Goal: Task Accomplishment & Management: Manage account settings

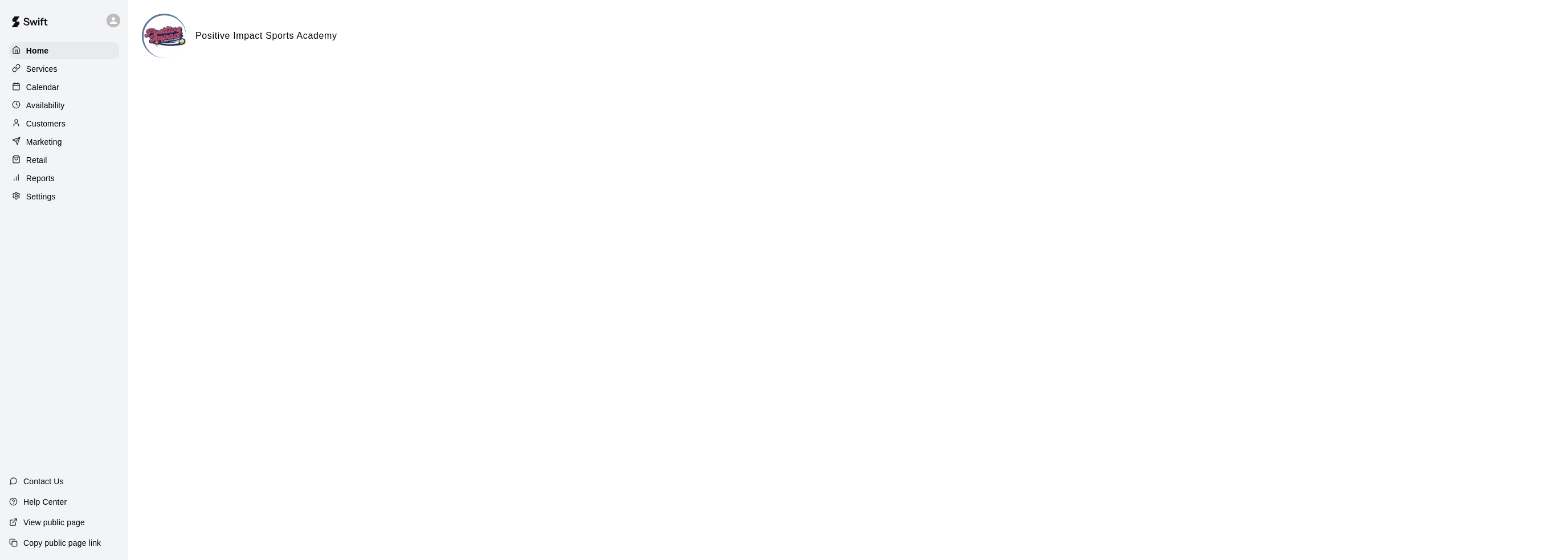
click at [67, 86] on div "Calendar" at bounding box center [64, 87] width 110 height 17
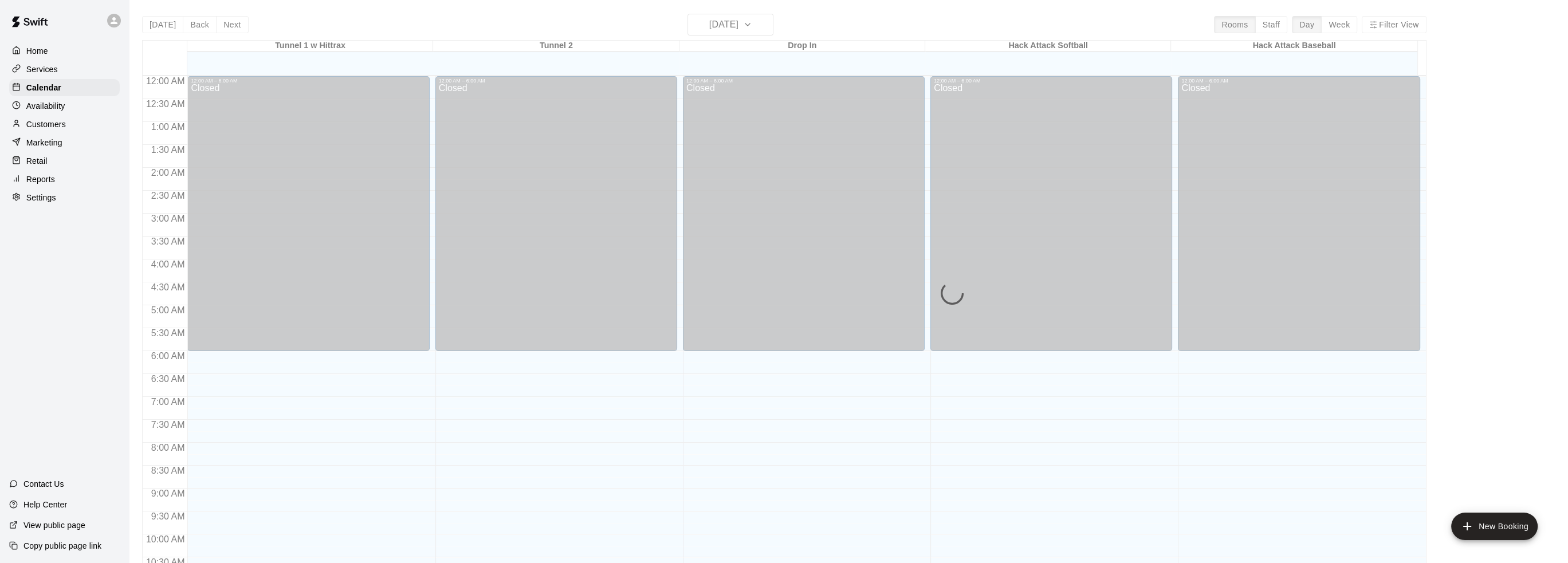
scroll to position [564, 0]
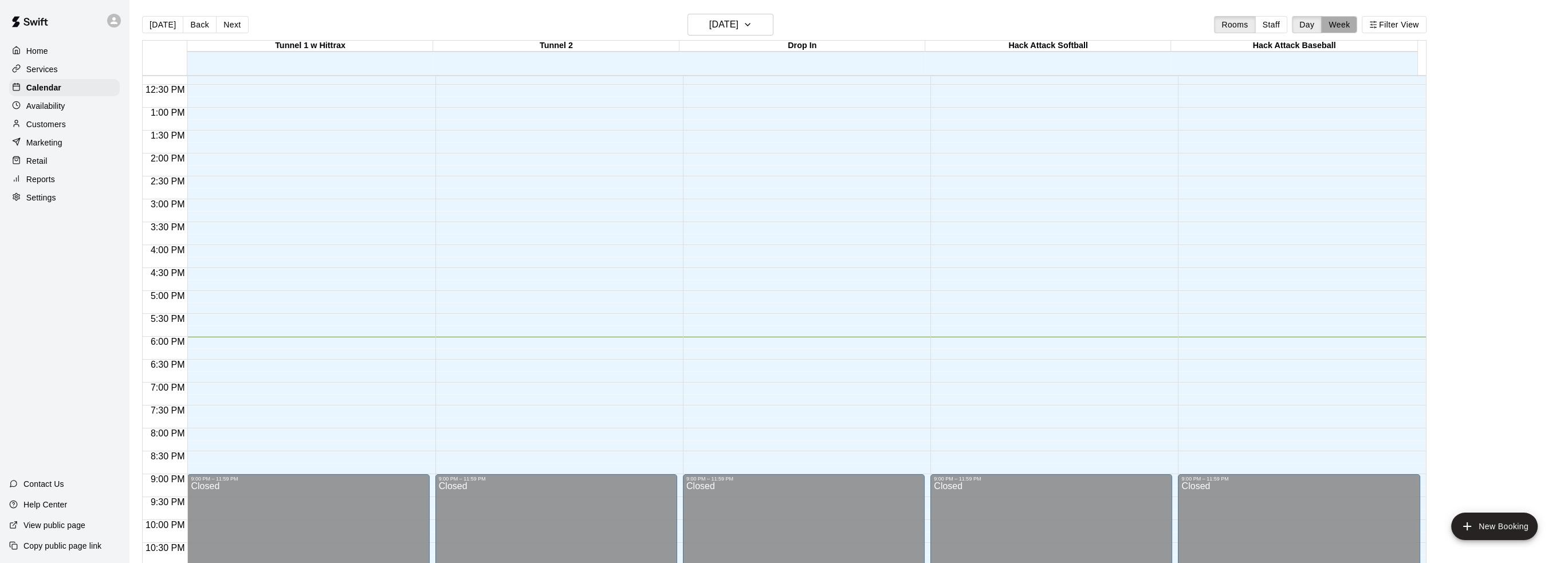
click at [1344, 27] on button "Week" at bounding box center [1339, 24] width 36 height 17
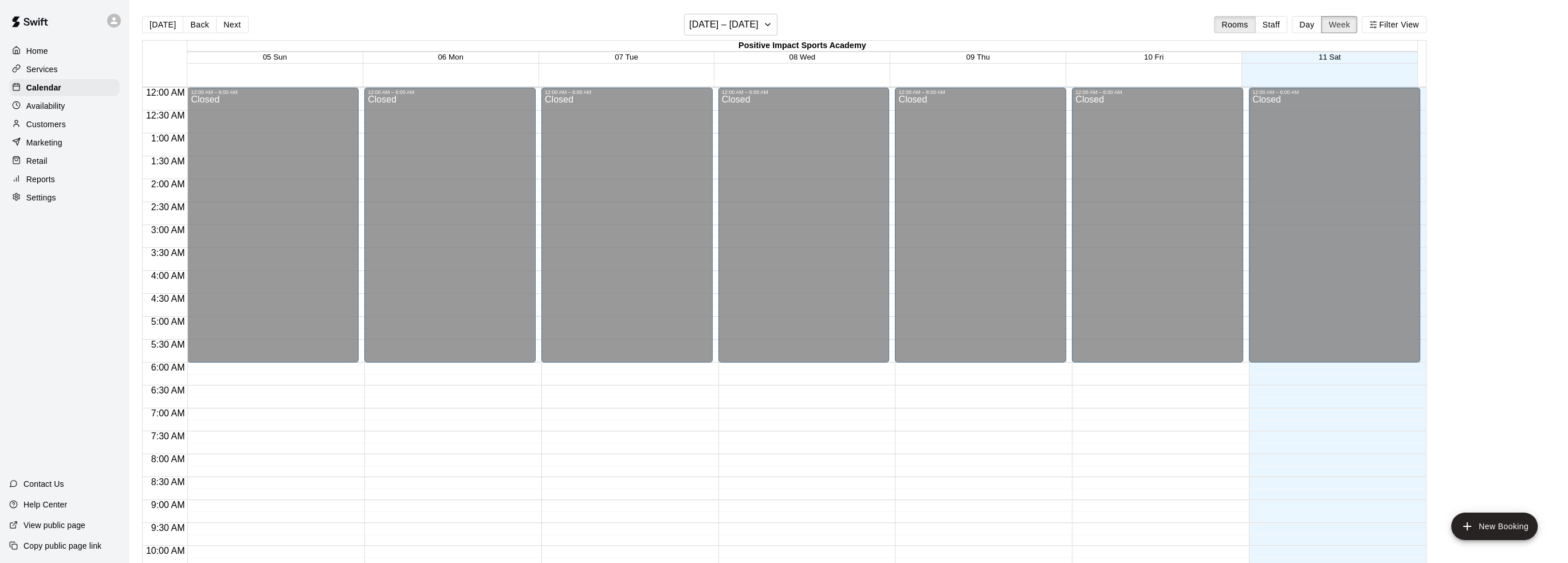
scroll to position [610, 0]
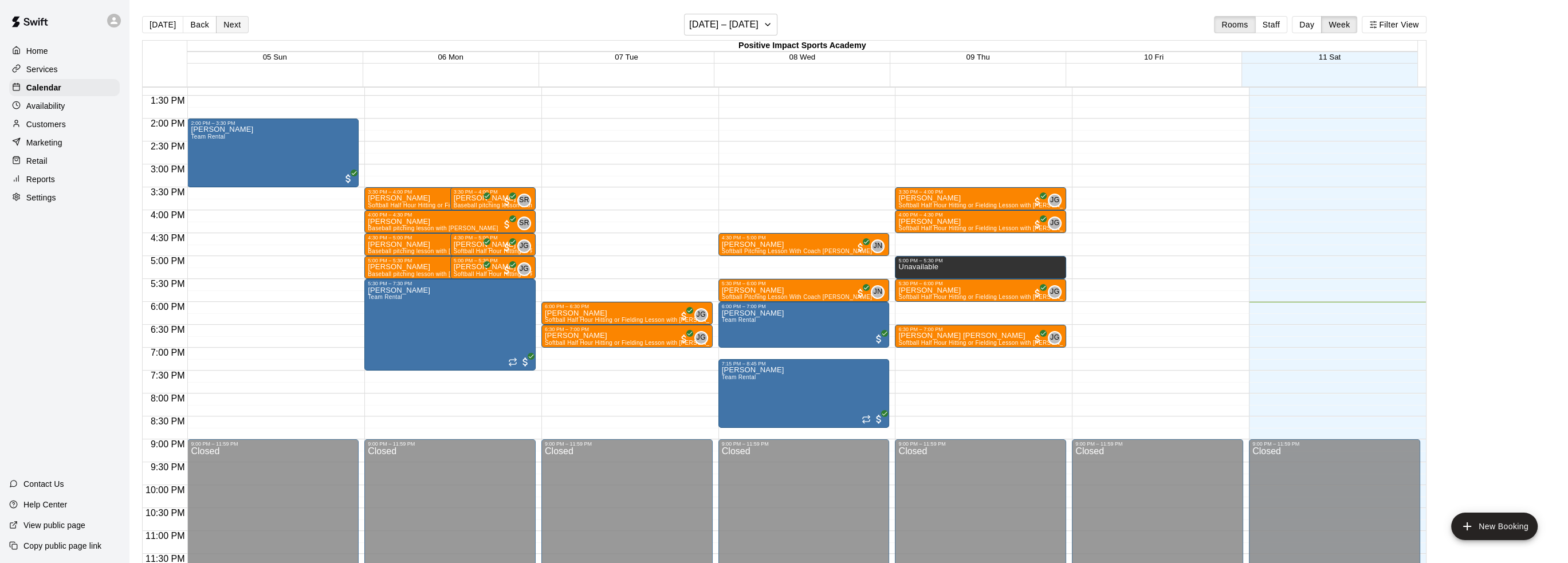
click at [237, 23] on button "Next" at bounding box center [232, 24] width 32 height 17
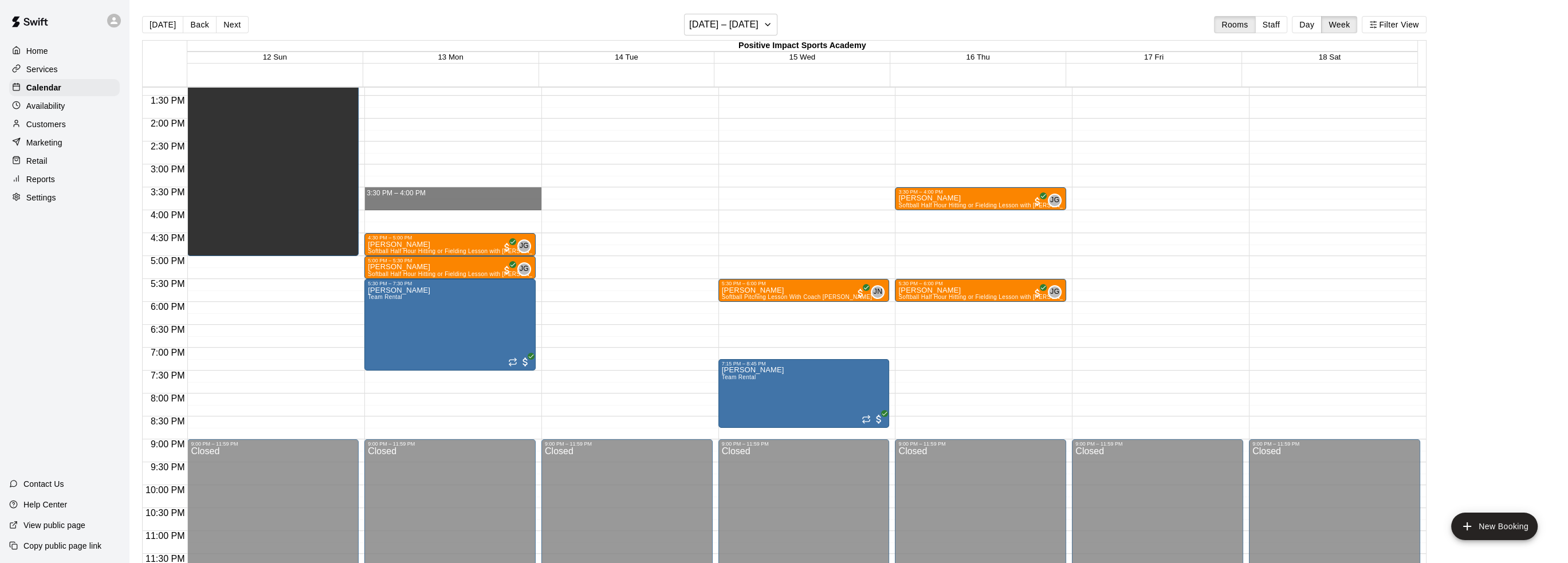
drag, startPoint x: 386, startPoint y: 190, endPoint x: 387, endPoint y: 203, distance: 13.0
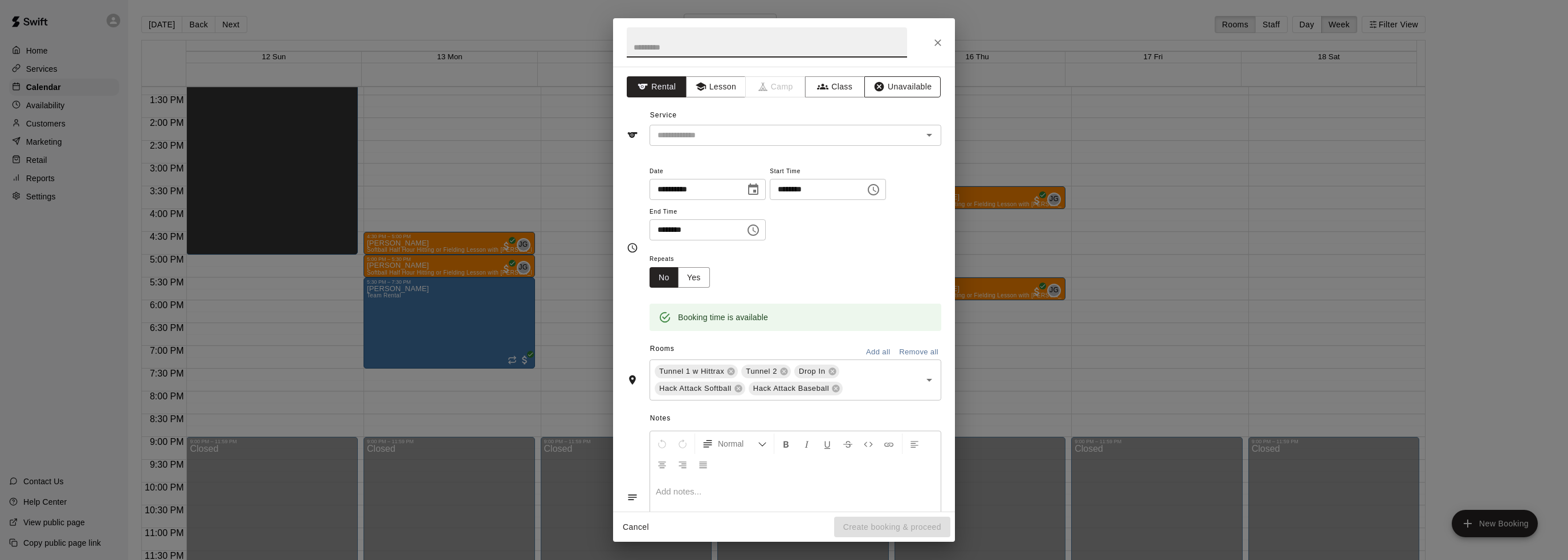
click at [905, 83] on button "Unavailable" at bounding box center [902, 87] width 77 height 21
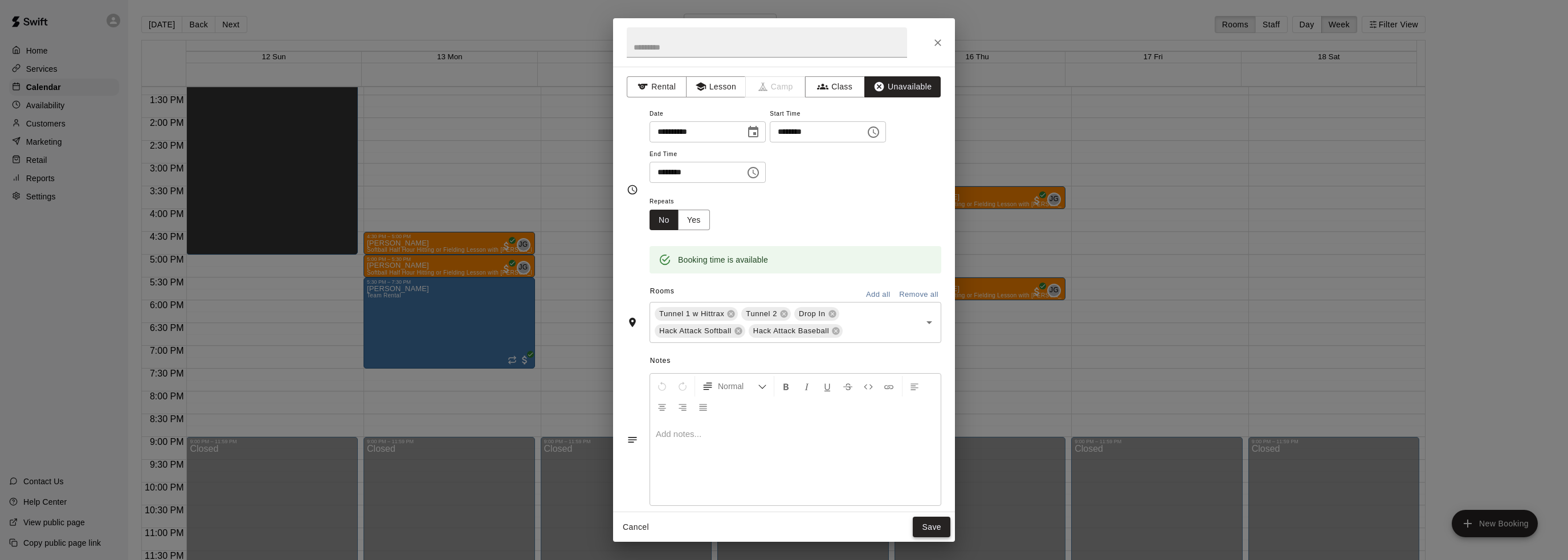
click at [924, 525] on button "Save" at bounding box center [931, 526] width 37 height 21
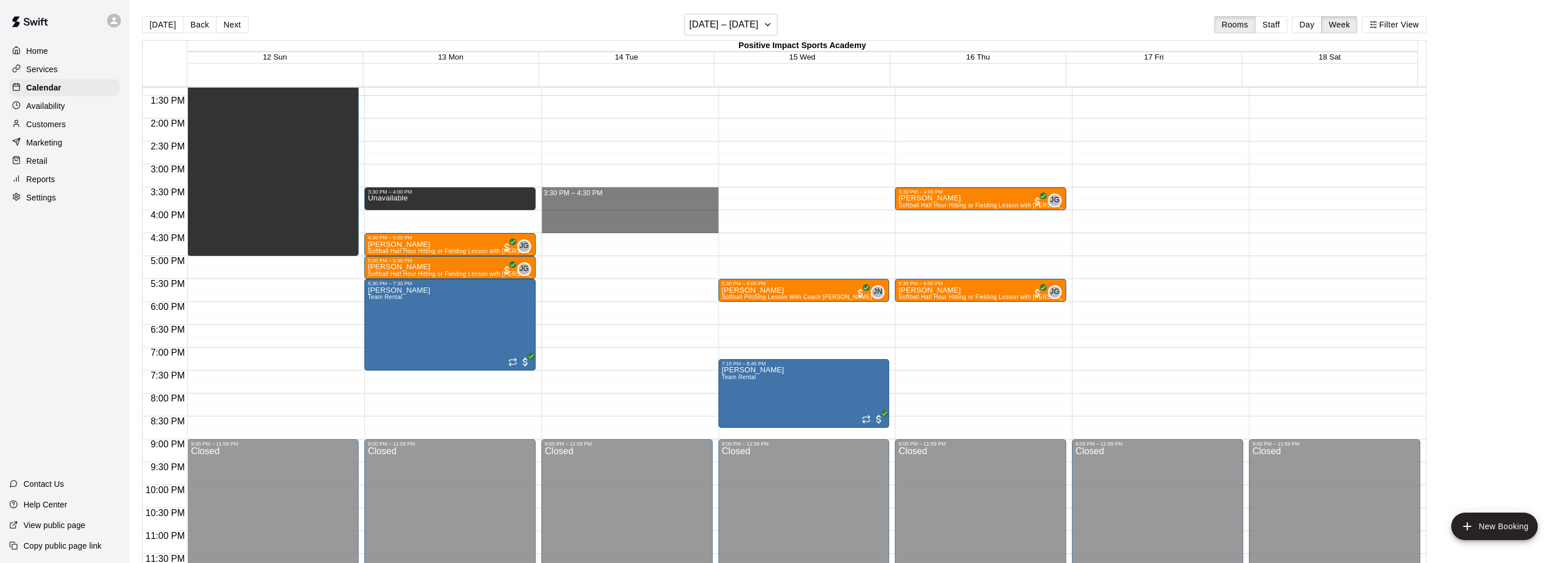
drag, startPoint x: 567, startPoint y: 190, endPoint x: 567, endPoint y: 226, distance: 36.0
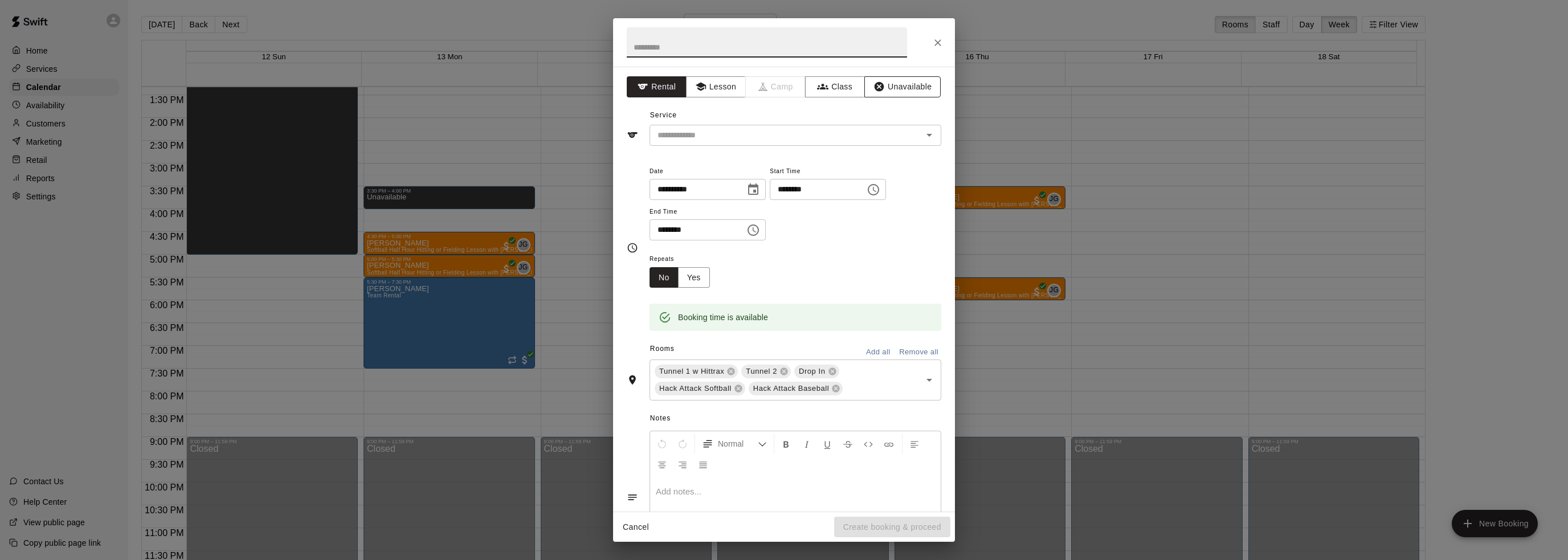
click at [888, 84] on button "Unavailable" at bounding box center [902, 87] width 77 height 21
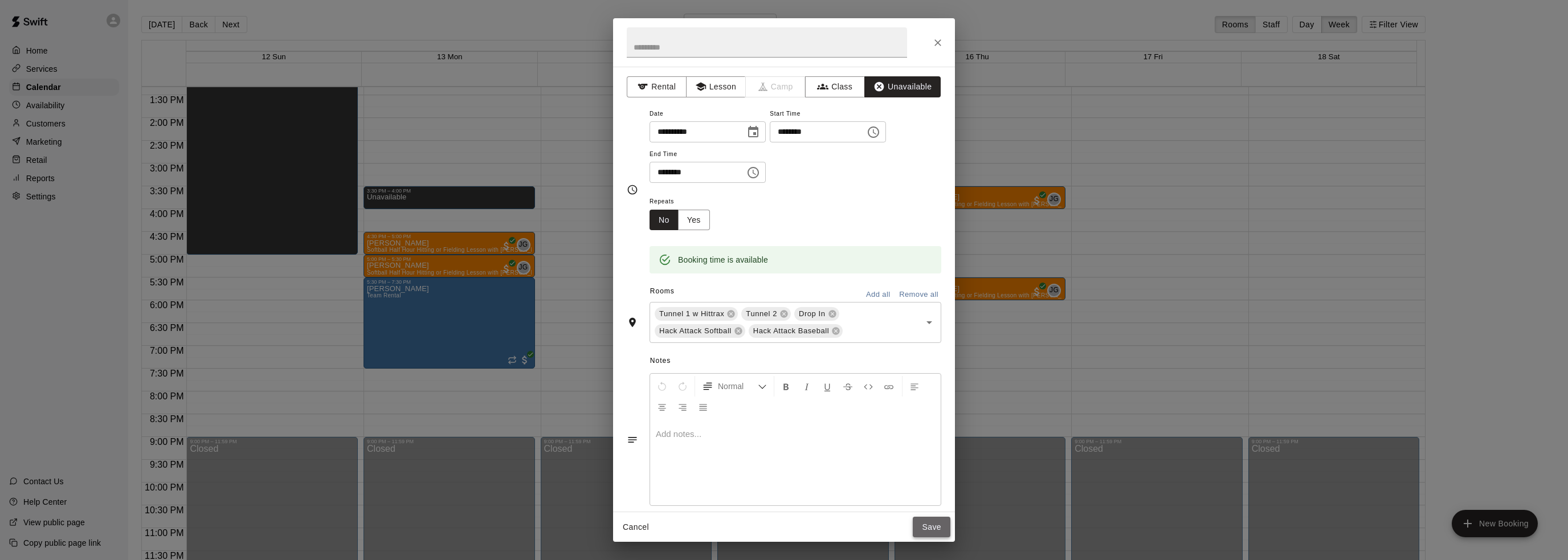
click at [923, 532] on button "Save" at bounding box center [931, 526] width 37 height 21
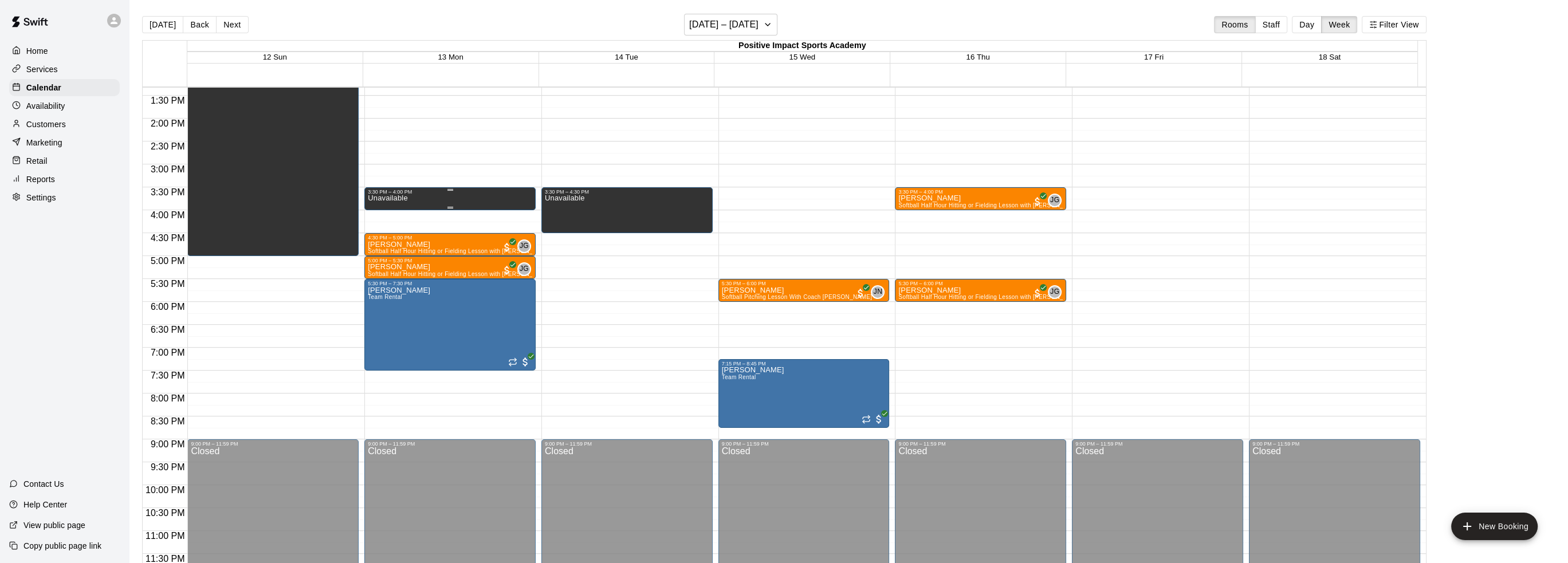
click at [424, 197] on div "Unavailable" at bounding box center [450, 476] width 164 height 563
click at [441, 162] on div at bounding box center [788, 281] width 1576 height 563
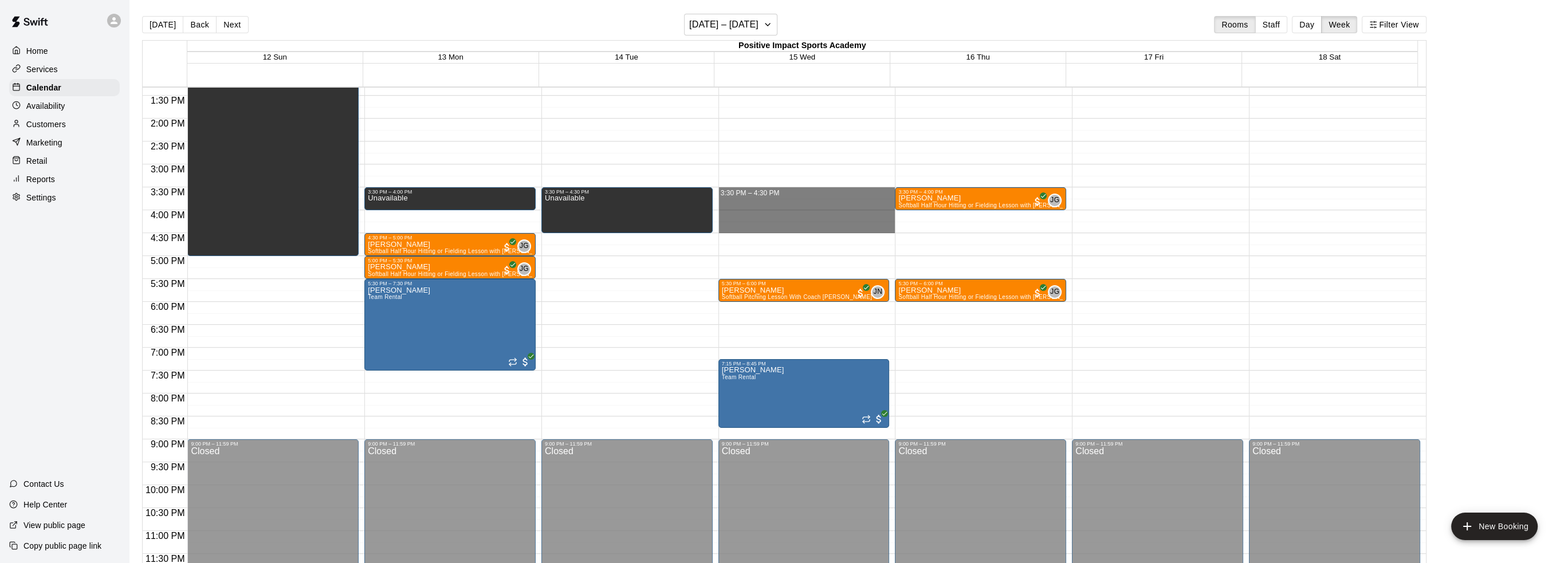
drag, startPoint x: 731, startPoint y: 190, endPoint x: 736, endPoint y: 230, distance: 40.3
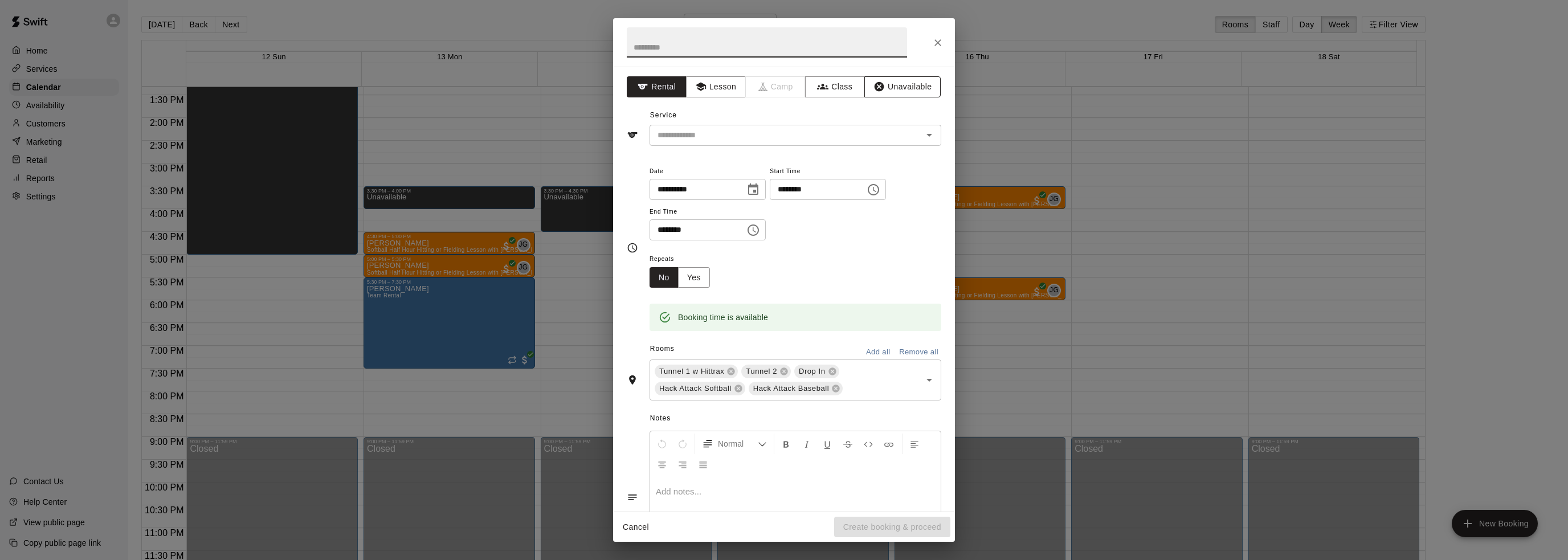
click at [885, 85] on button "Unavailable" at bounding box center [902, 87] width 77 height 21
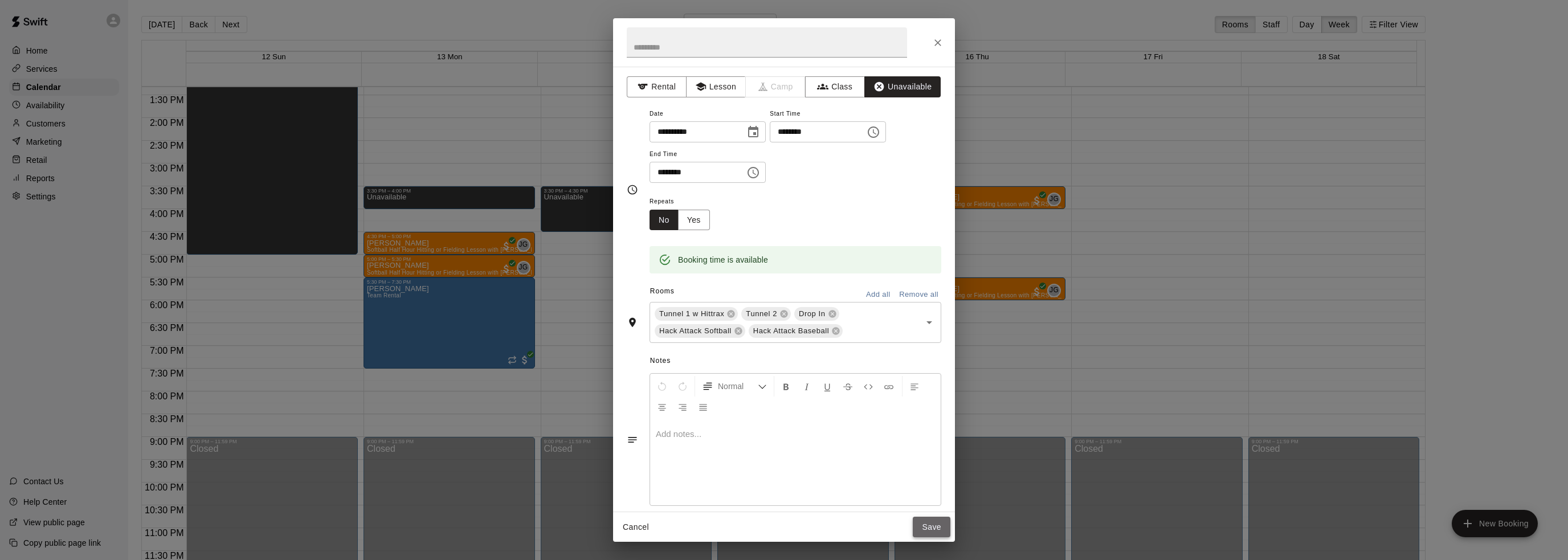
click at [935, 531] on button "Save" at bounding box center [931, 526] width 37 height 21
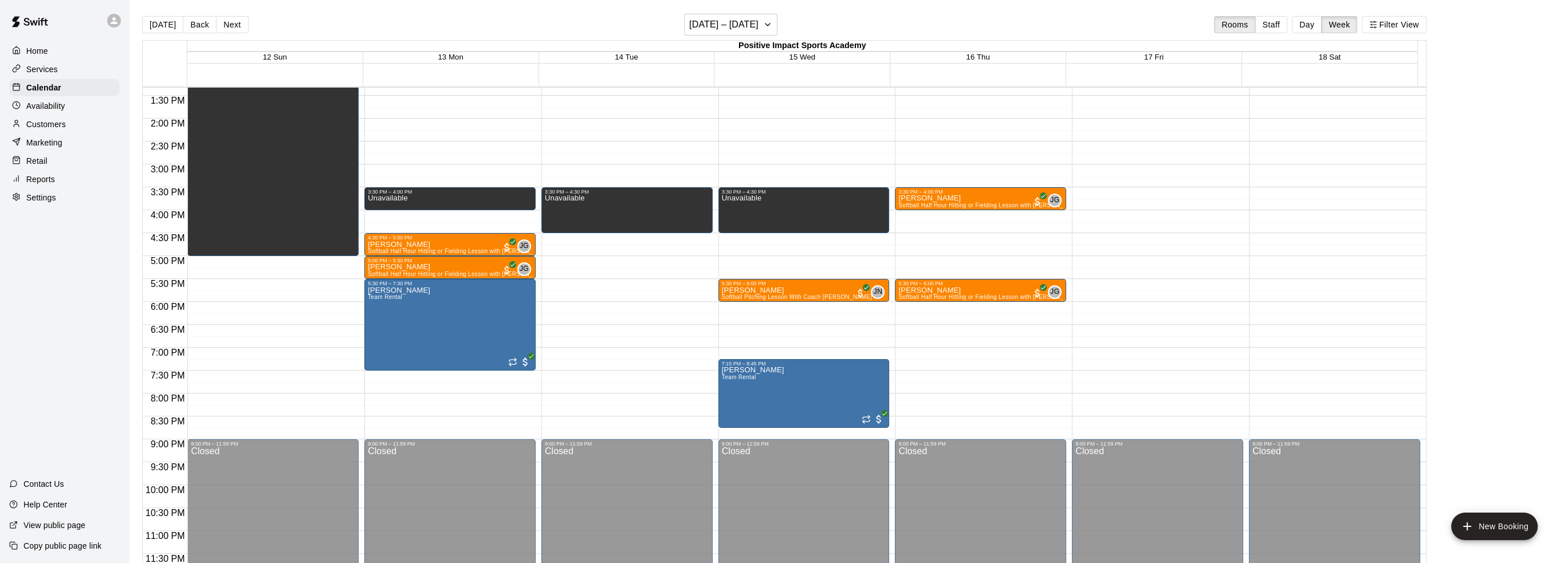
click at [42, 109] on p "Availability" at bounding box center [45, 106] width 39 height 11
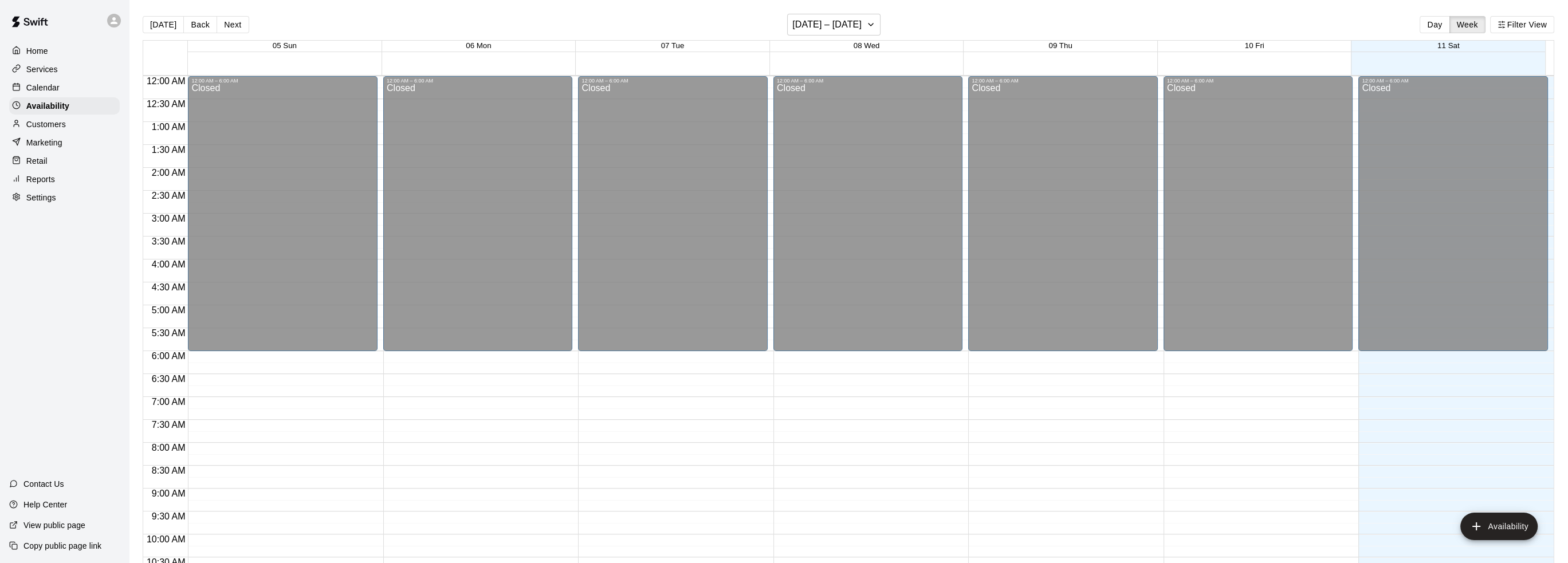
scroll to position [598, 0]
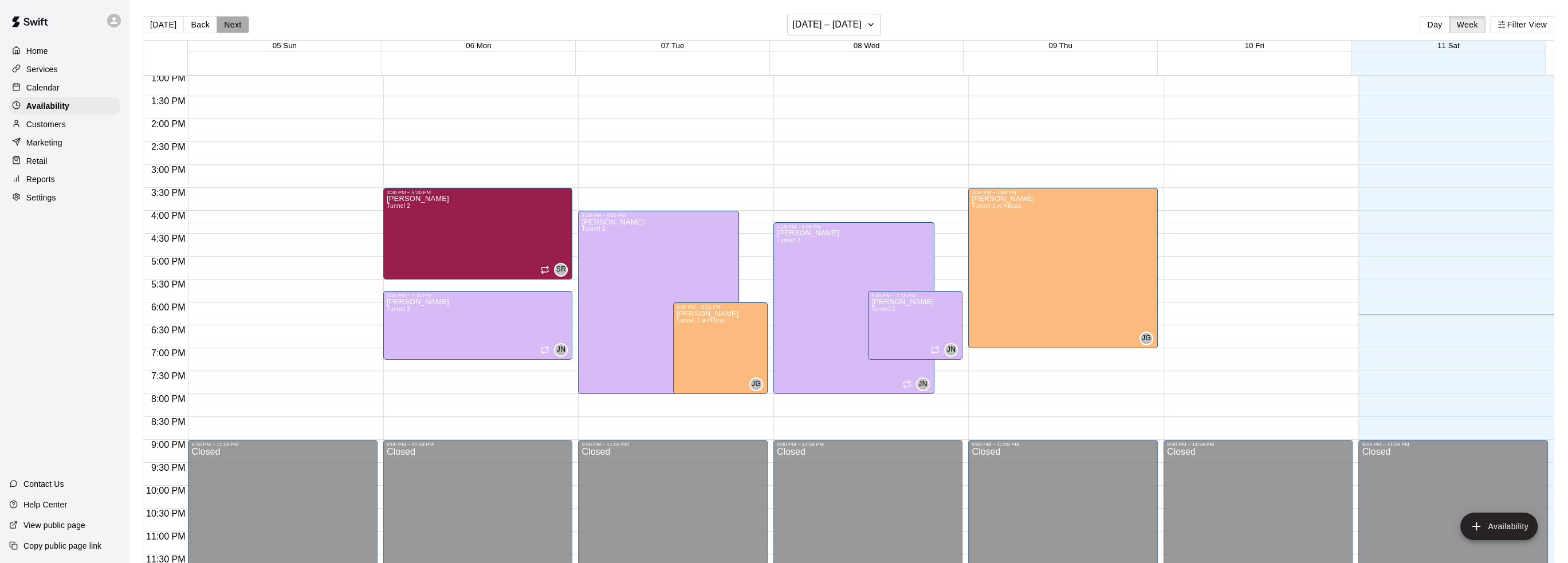
click at [227, 20] on button "Next" at bounding box center [232, 24] width 32 height 17
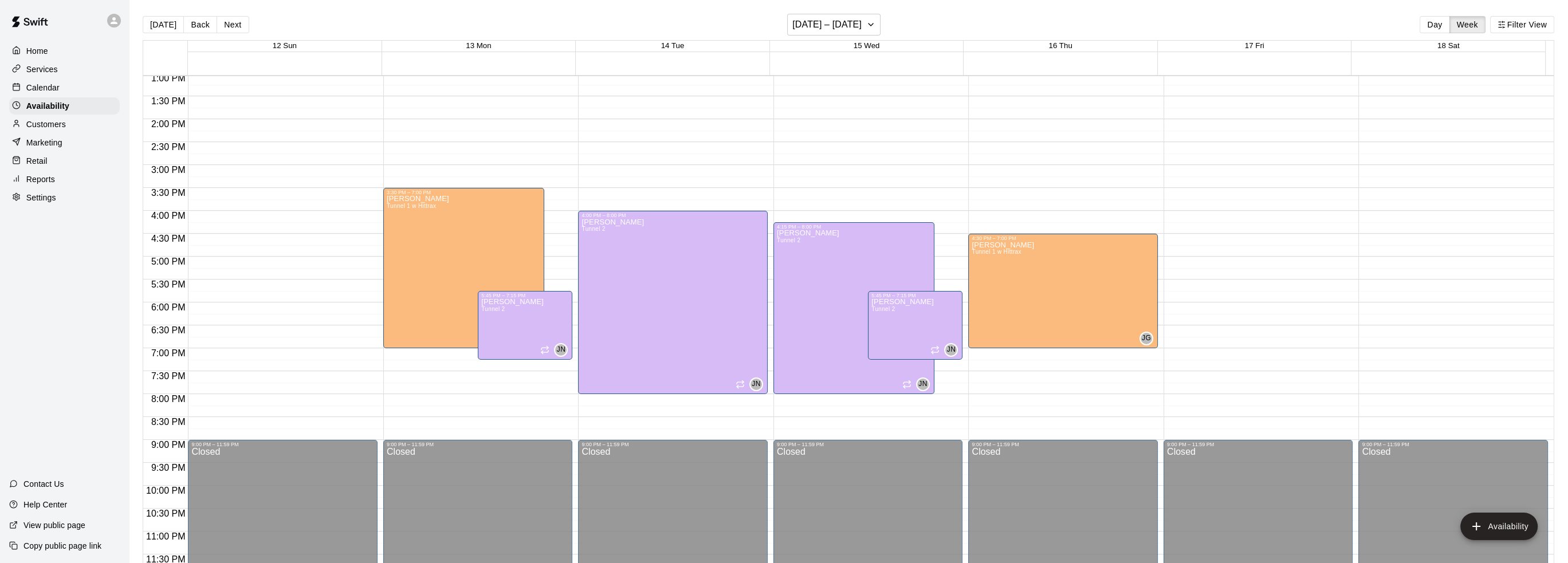
click at [43, 78] on div "Services" at bounding box center [64, 69] width 111 height 17
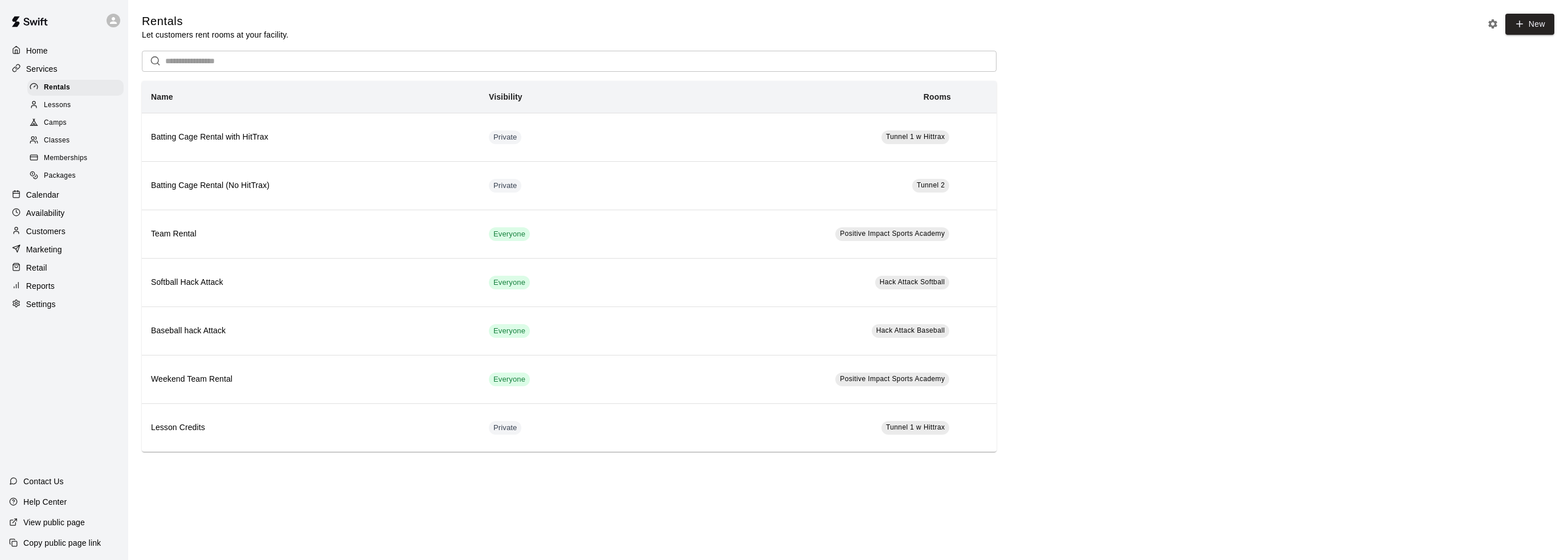
click at [36, 75] on p "Services" at bounding box center [41, 69] width 31 height 11
click at [48, 201] on p "Calendar" at bounding box center [42, 195] width 33 height 11
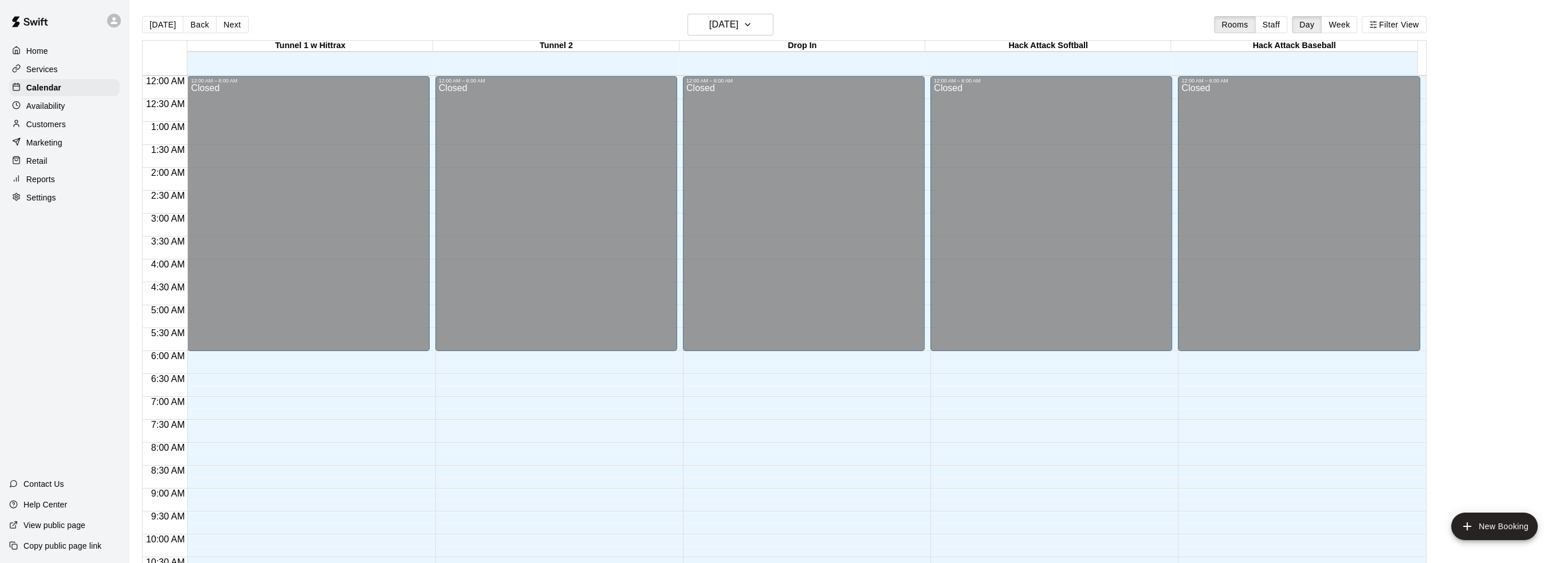
scroll to position [564, 0]
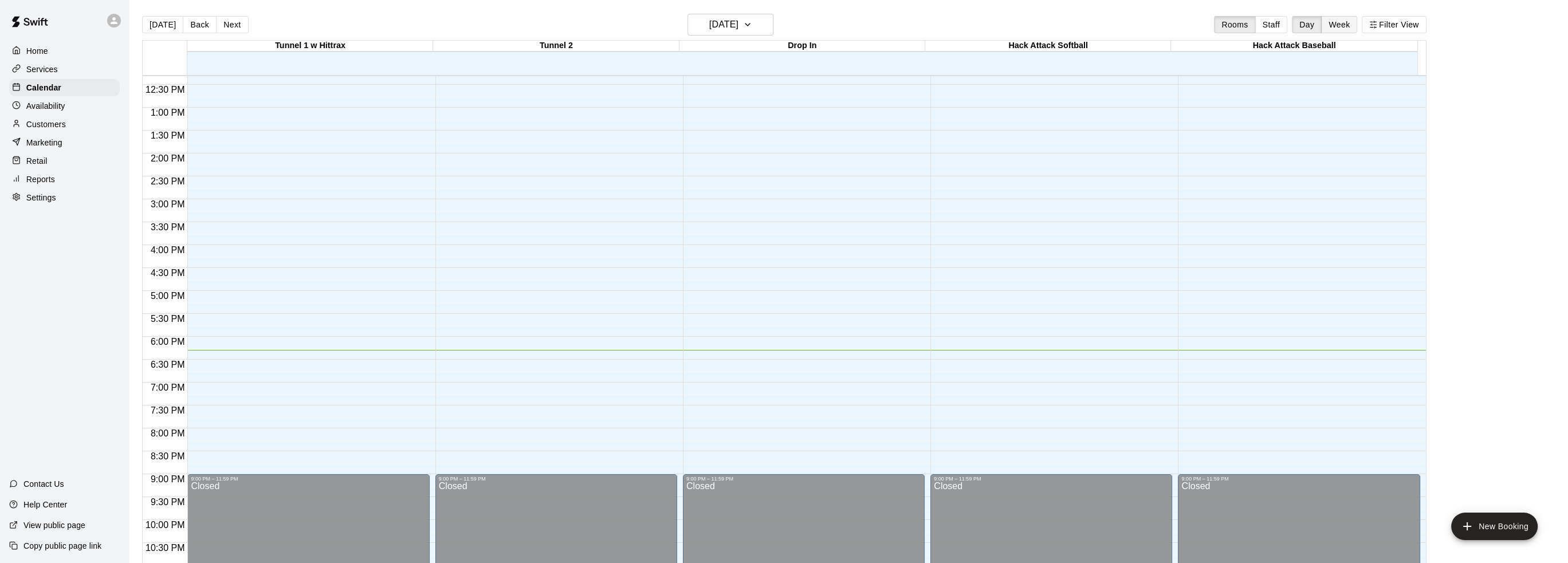
click at [1346, 24] on button "Week" at bounding box center [1339, 24] width 36 height 17
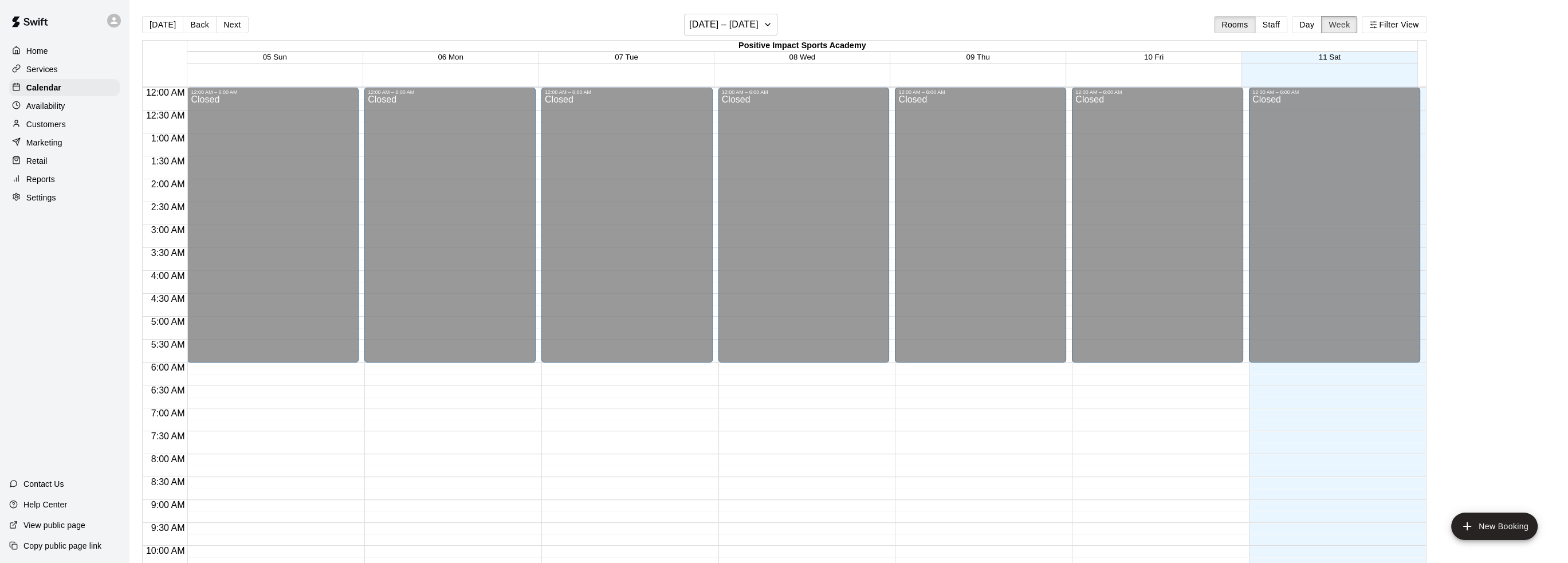
scroll to position [610, 0]
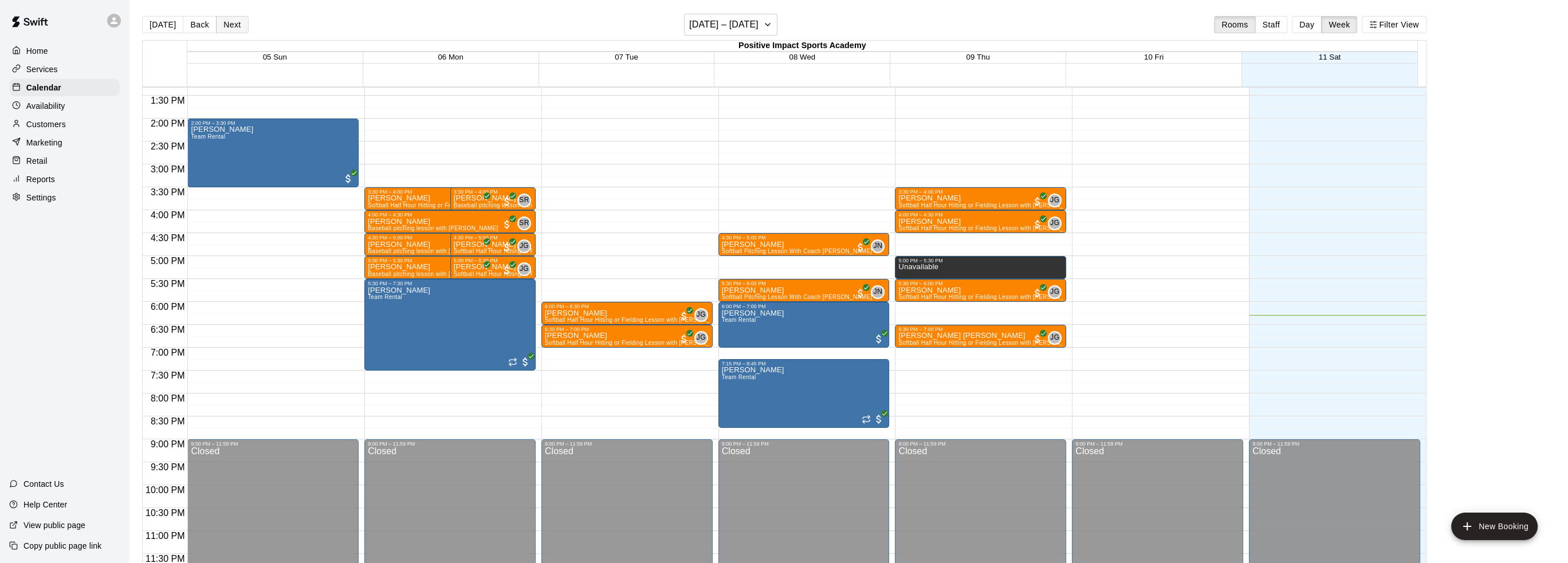
click at [225, 22] on button "Next" at bounding box center [232, 24] width 32 height 17
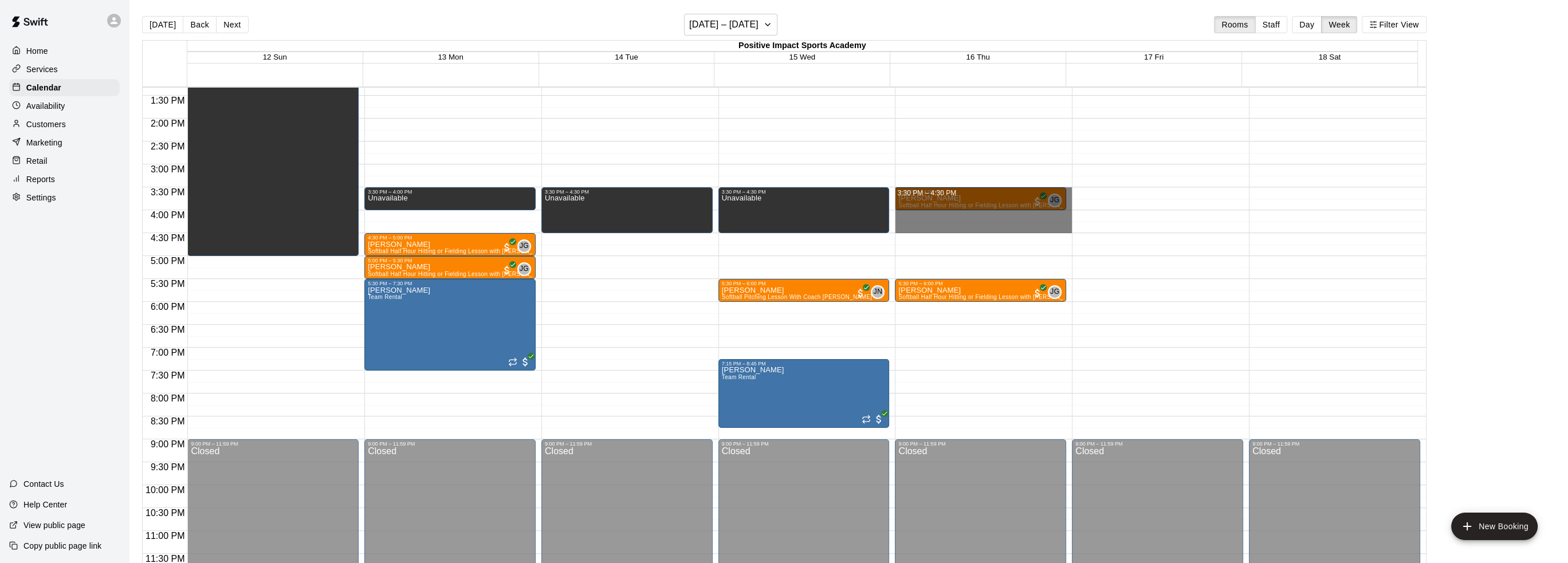
drag, startPoint x: 1069, startPoint y: 190, endPoint x: 1068, endPoint y: 230, distance: 40.0
drag, startPoint x: 1068, startPoint y: 228, endPoint x: 1067, endPoint y: 190, distance: 38.0
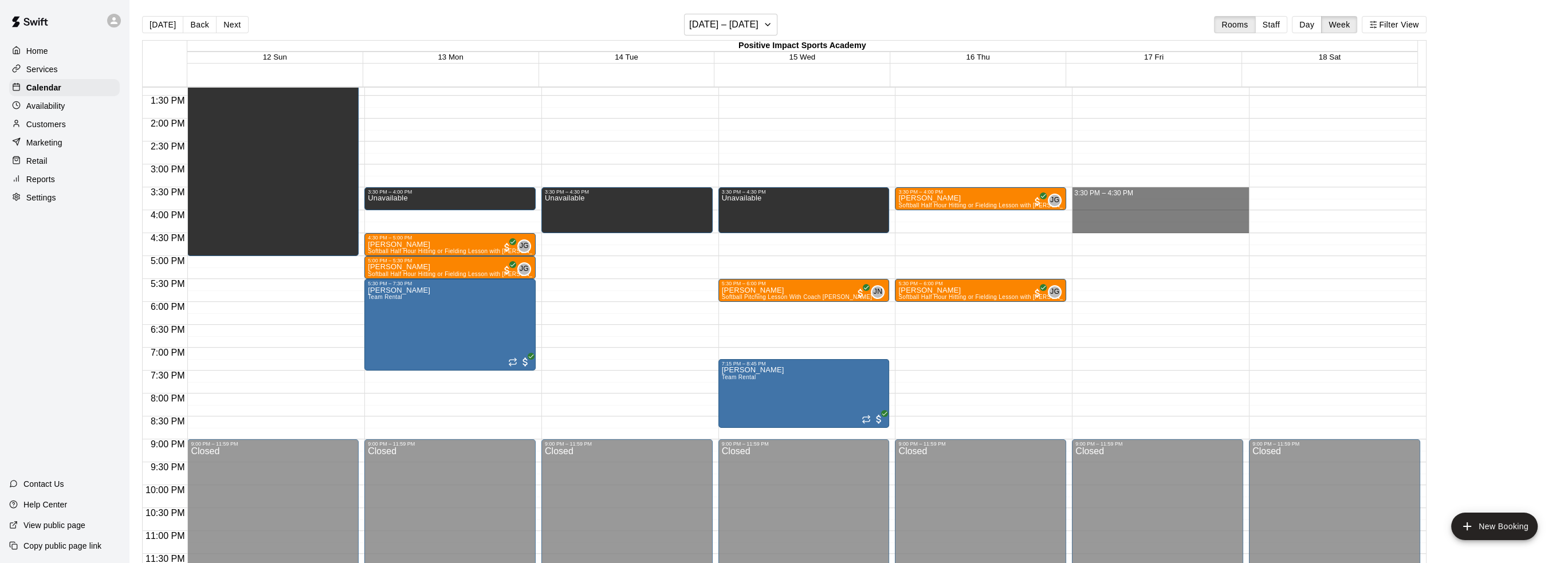
drag, startPoint x: 1089, startPoint y: 191, endPoint x: 1091, endPoint y: 225, distance: 34.1
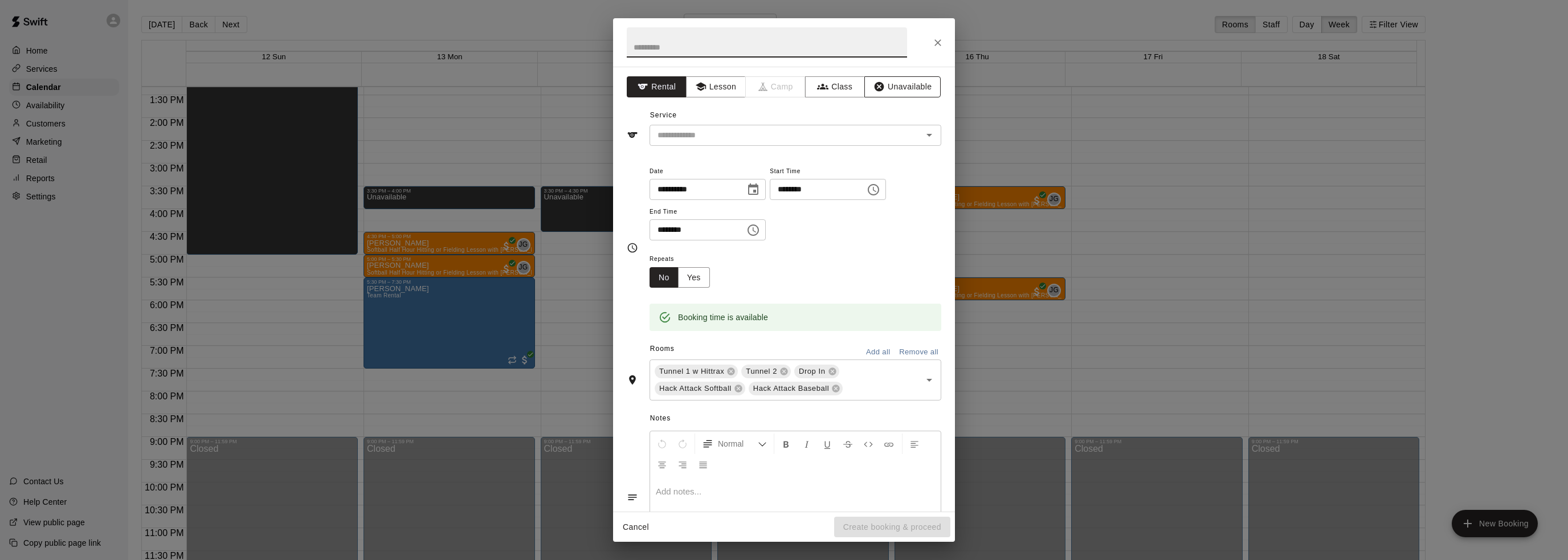
click at [895, 86] on button "Unavailable" at bounding box center [902, 87] width 77 height 21
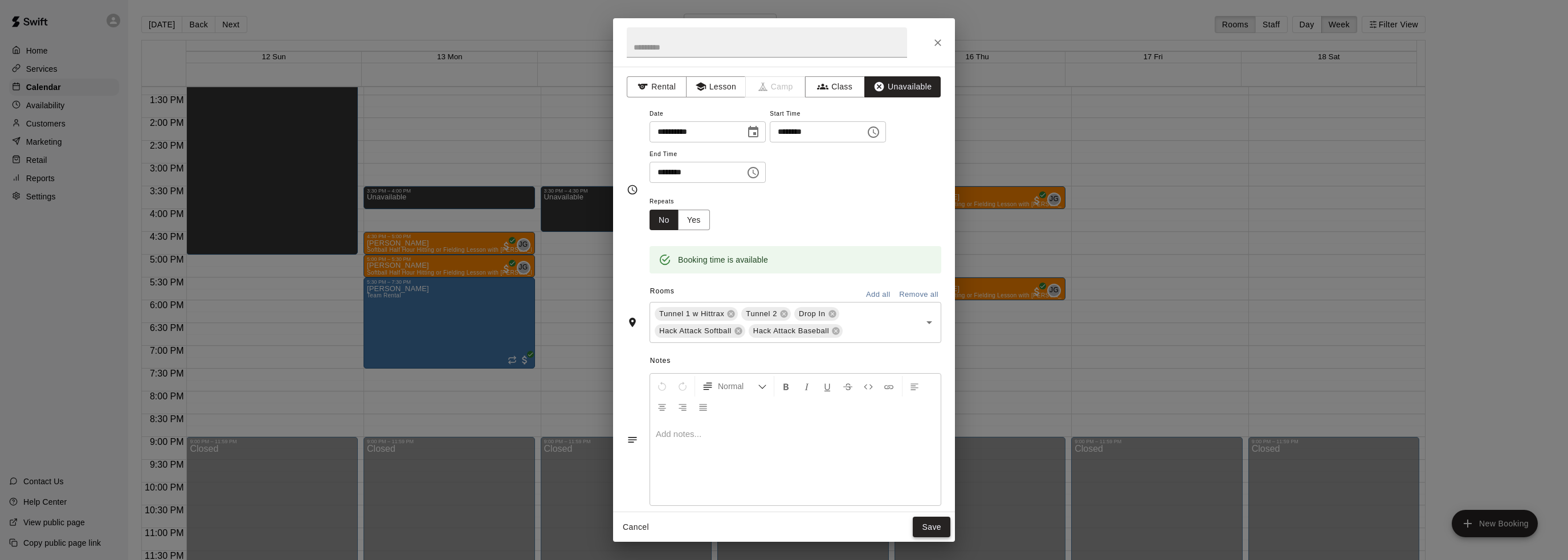
click at [925, 526] on button "Save" at bounding box center [931, 526] width 37 height 21
